Goal: Task Accomplishment & Management: Use online tool/utility

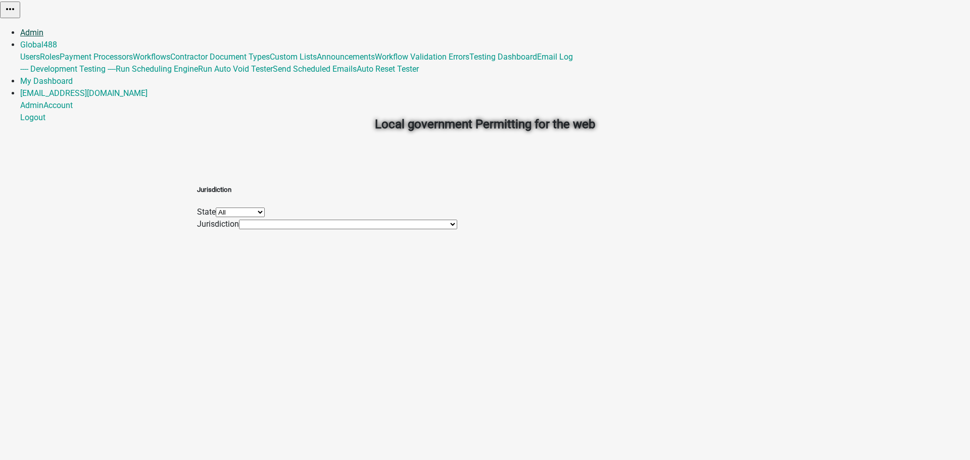
click at [43, 28] on link "Admin" at bounding box center [31, 33] width 23 height 10
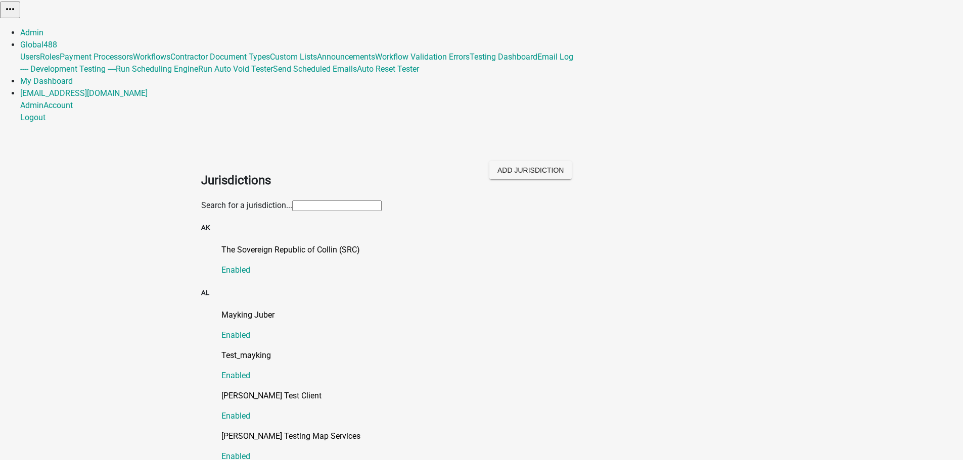
click at [292, 244] on div "The Sovereign Republic of Collin (SRC) Enabled" at bounding box center [491, 260] width 541 height 32
click at [309, 244] on p "The Sovereign Republic of Collin (SRC)" at bounding box center [491, 250] width 541 height 12
